Goal: Complete application form

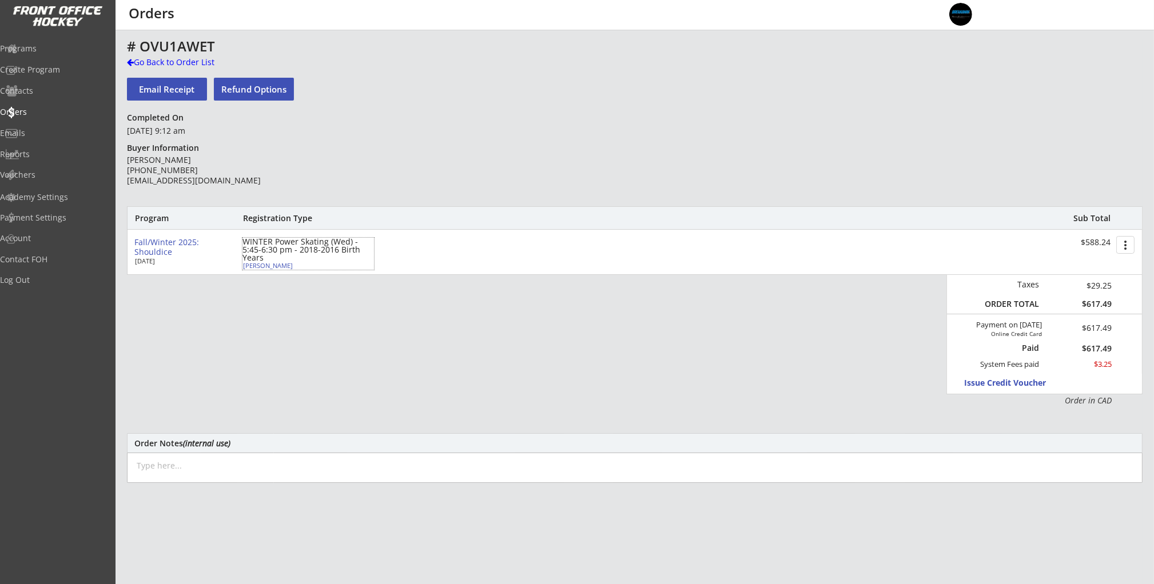
click at [276, 266] on div "[PERSON_NAME]" at bounding box center [306, 265] width 127 height 6
select select ""Forward""
select select ""Youth M""
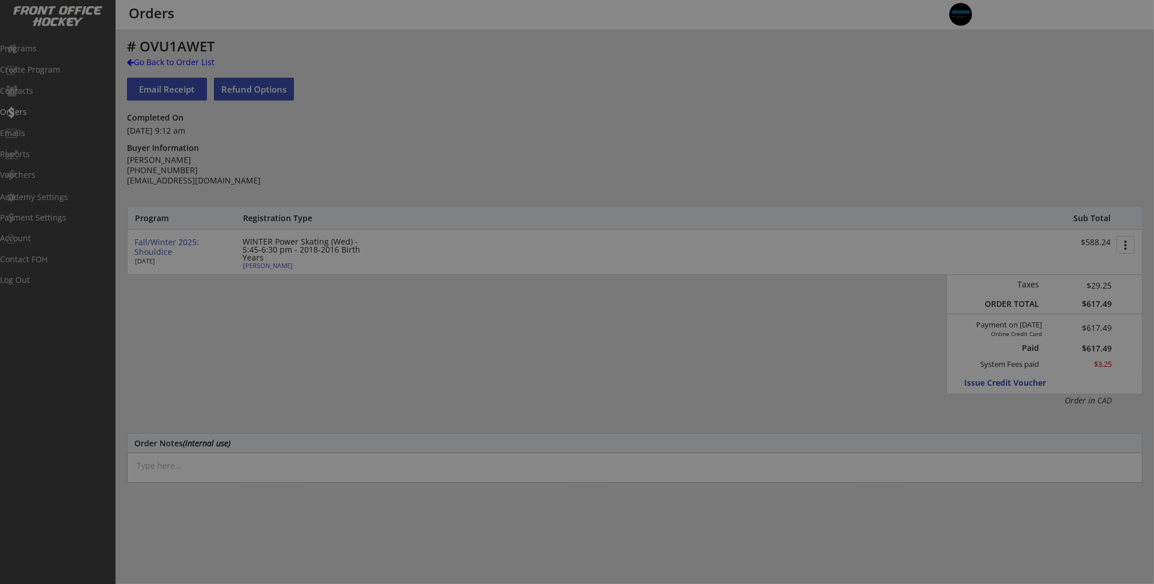
type input "[DEMOGRAPHIC_DATA]"
type input "Springbank Minor Hockey Association"
type input "U9"
type input "Division 3"
select select ""Springbank Minor Hockey Association""
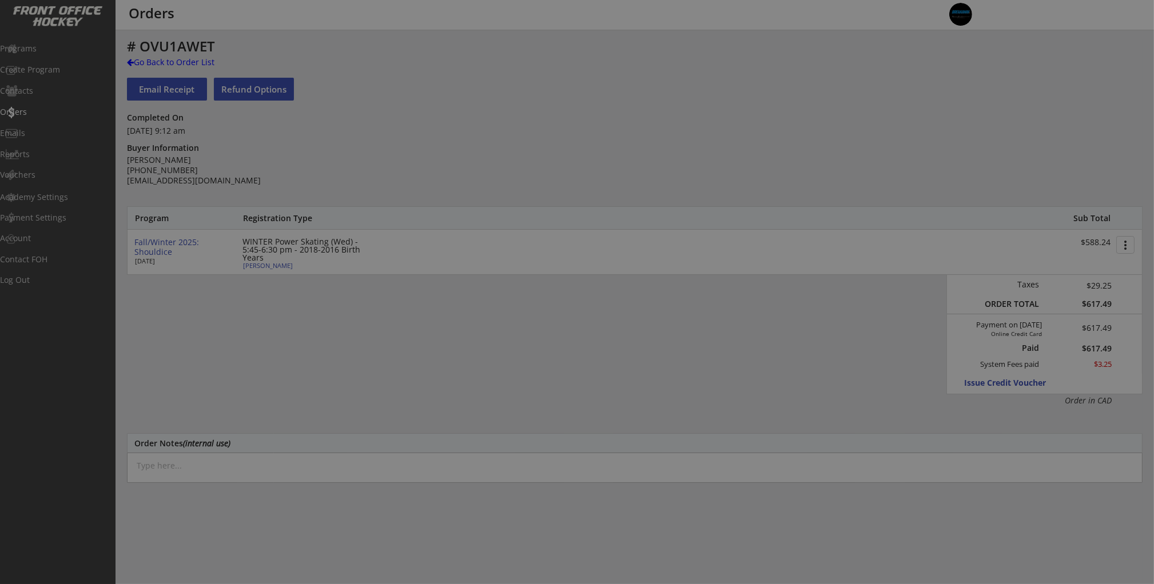
select select ""U9""
select select ""Division 3""
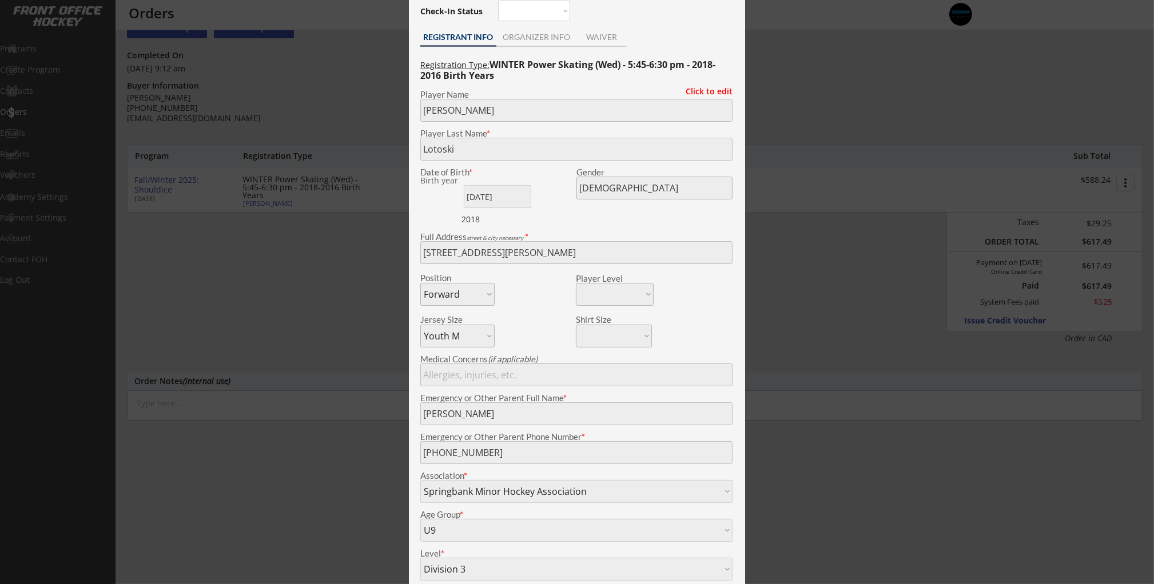
scroll to position [62, 0]
click at [836, 272] on div at bounding box center [577, 292] width 1154 height 584
